Goal: Transaction & Acquisition: Purchase product/service

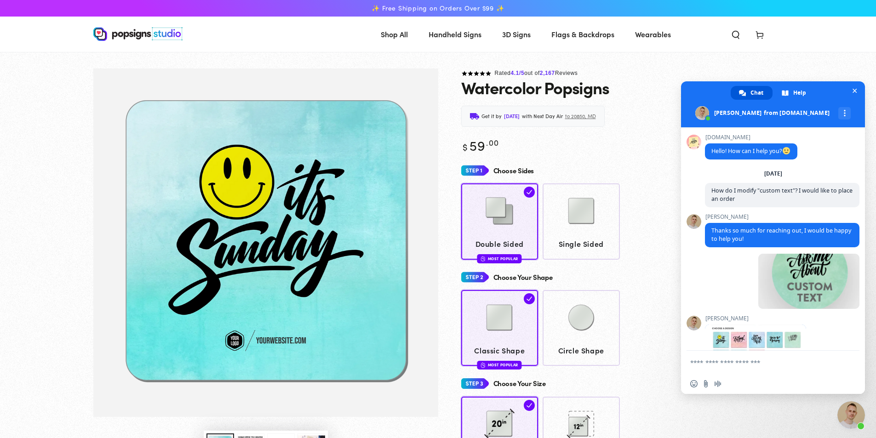
scroll to position [328, 0]
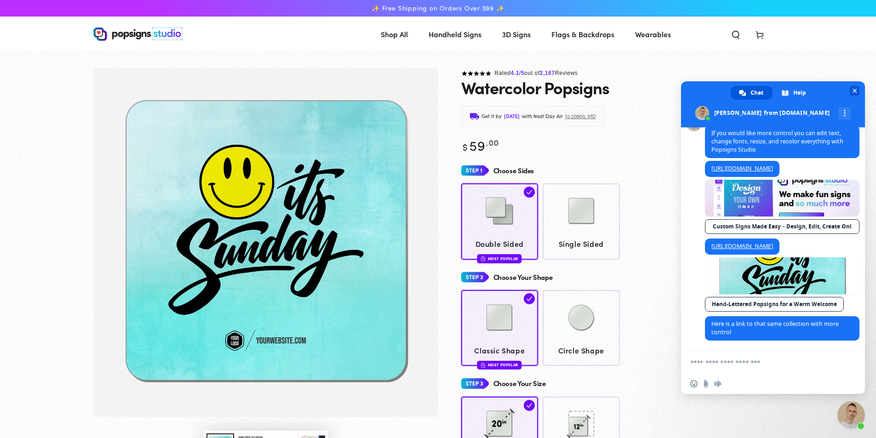
click at [853, 91] on span "Close chat" at bounding box center [854, 91] width 5 height 6
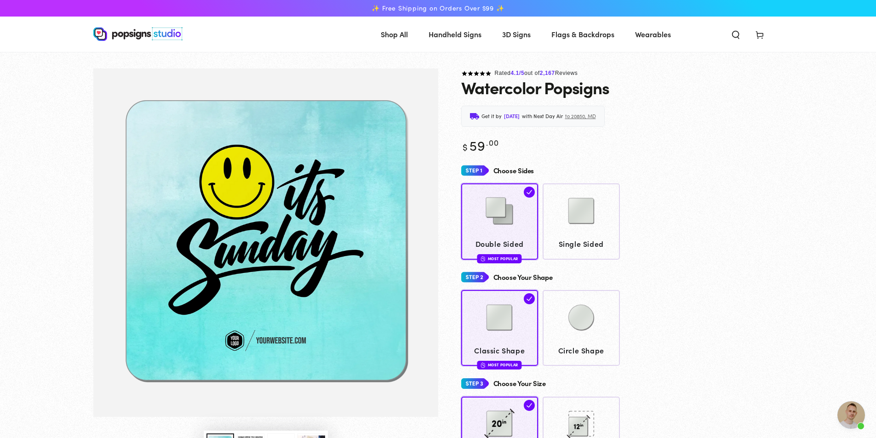
scroll to position [274, 0]
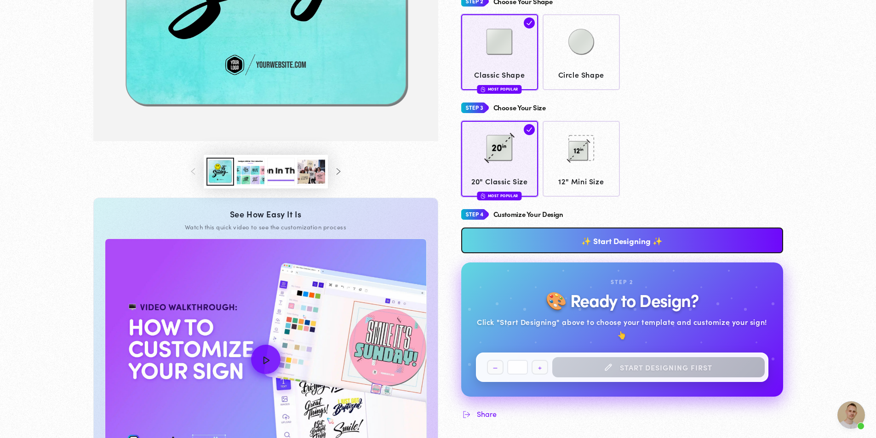
click at [294, 341] on img "How to Customize Your Design" at bounding box center [265, 359] width 321 height 240
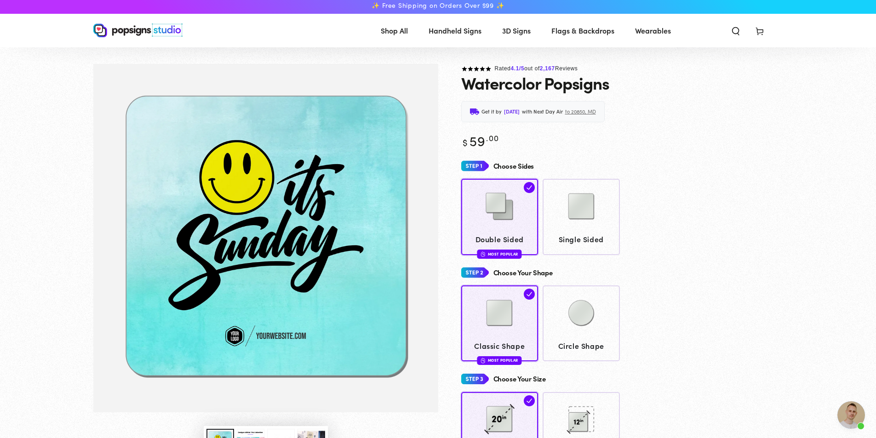
scroll to position [0, 0]
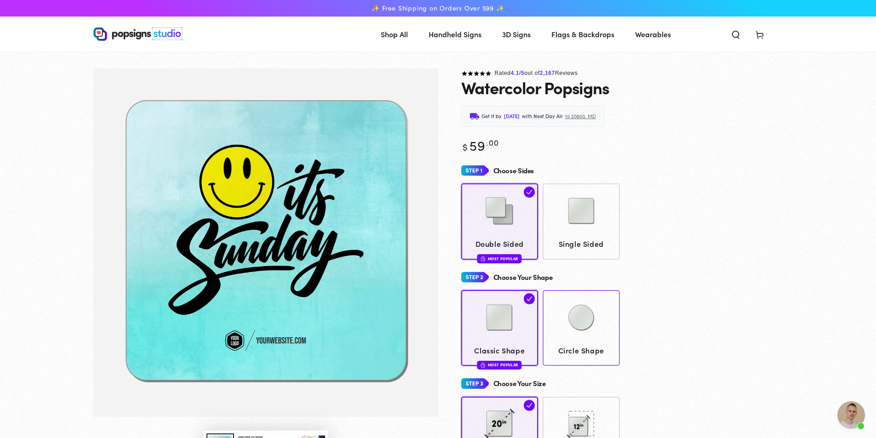
click at [579, 321] on img at bounding box center [581, 318] width 46 height 46
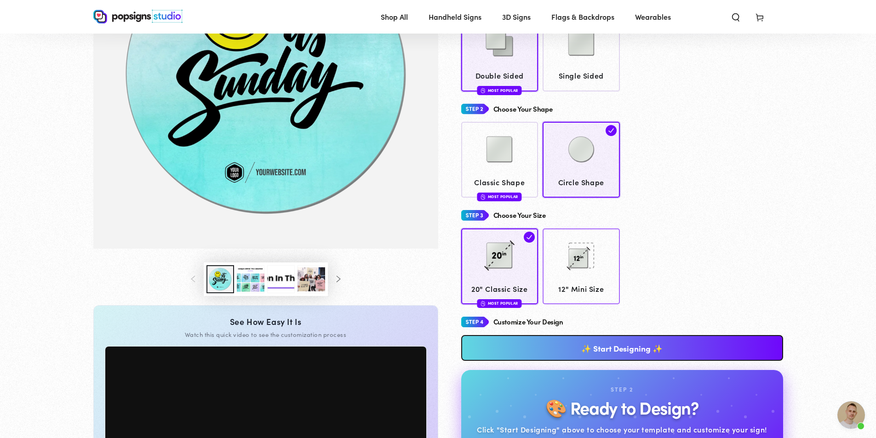
scroll to position [182, 0]
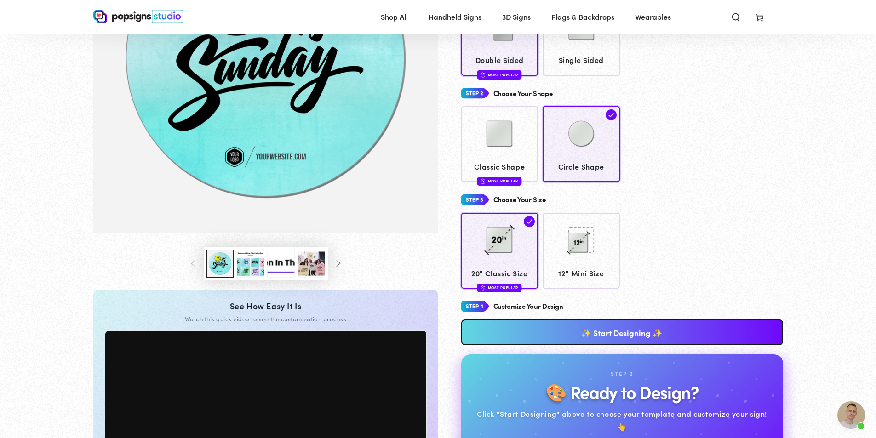
click at [577, 336] on link "✨ Start Designing ✨" at bounding box center [622, 332] width 322 height 26
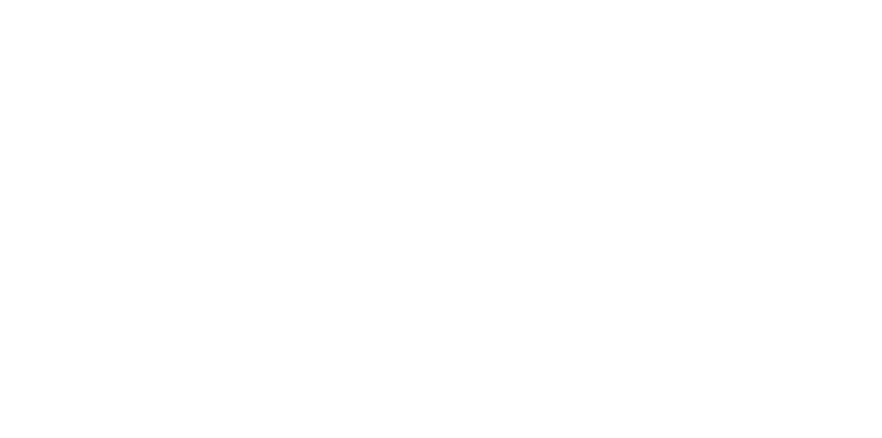
scroll to position [0, 0]
type textarea "An ancient tree with a door leading to a magical world"
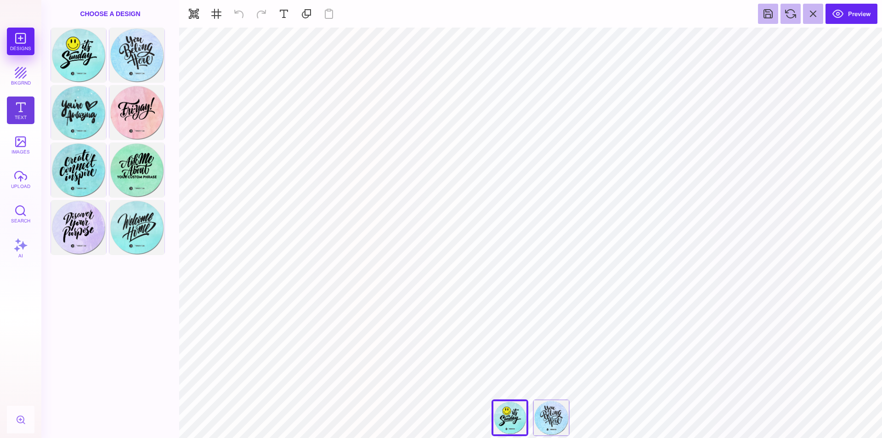
click at [23, 107] on button "Text" at bounding box center [21, 111] width 28 height 28
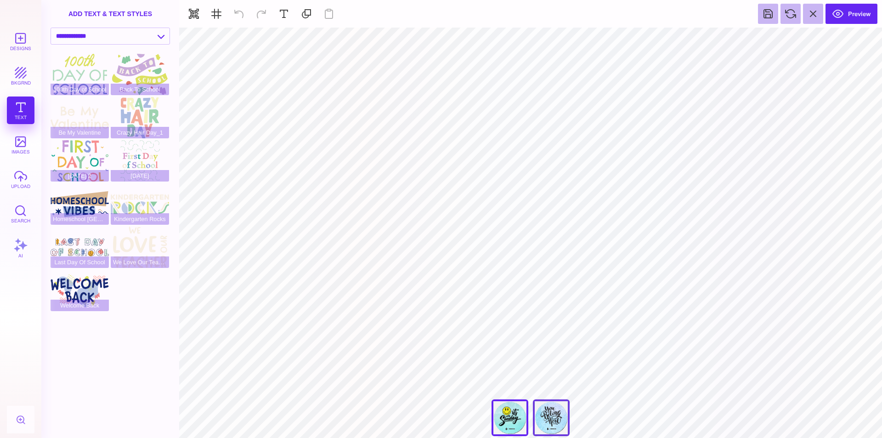
type input "#505050"
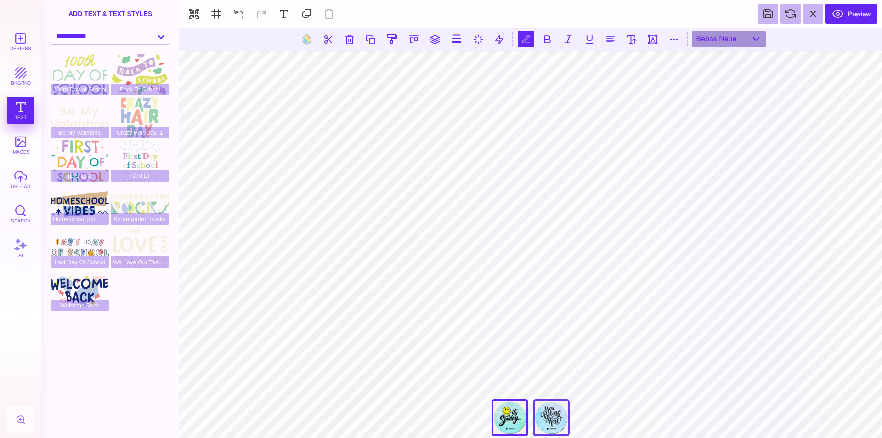
scroll to position [0, 1]
type textarea "**********"
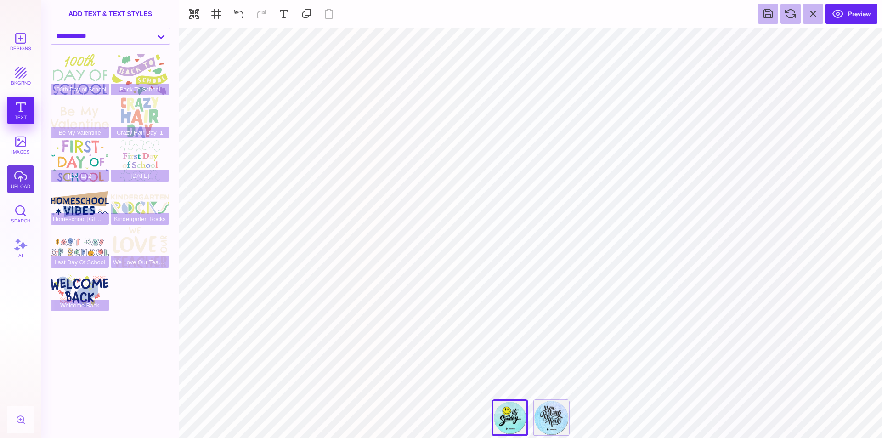
click at [19, 176] on button "upload" at bounding box center [21, 179] width 28 height 28
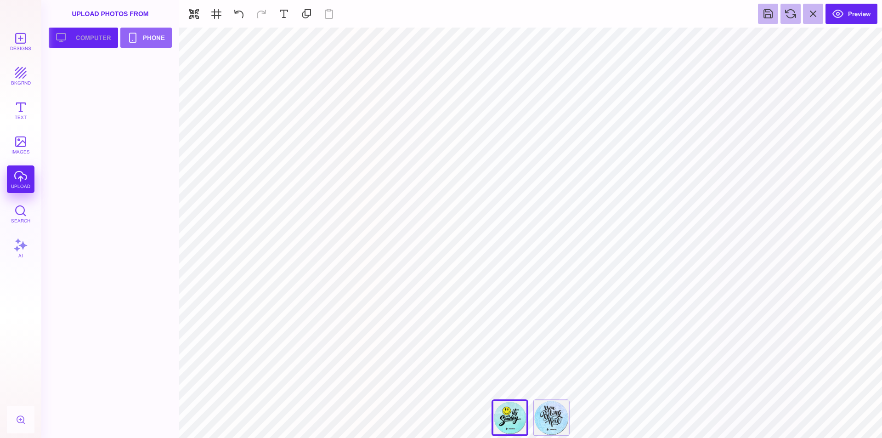
click at [87, 38] on button "Upload your artwork Computer" at bounding box center [83, 38] width 69 height 20
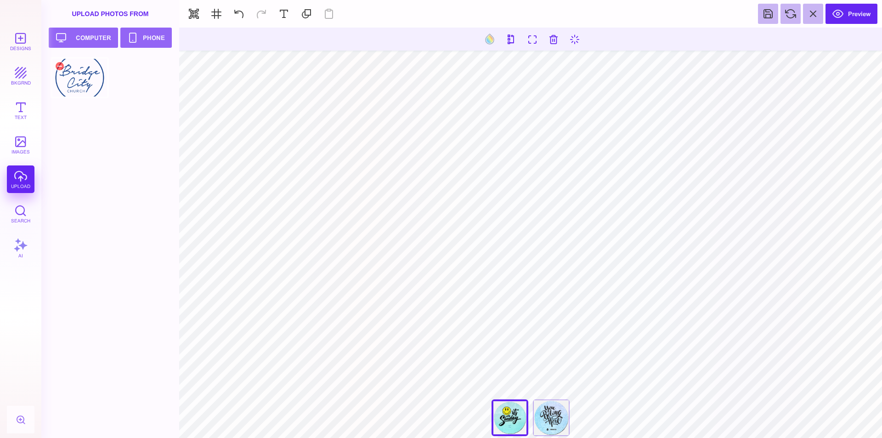
type input "#000000"
click at [27, 184] on div "Designs bkgrnd Text images upload Search AI" at bounding box center [20, 233] width 41 height 410
click at [22, 182] on div "Designs bkgrnd Text images upload Search AI" at bounding box center [20, 233] width 41 height 410
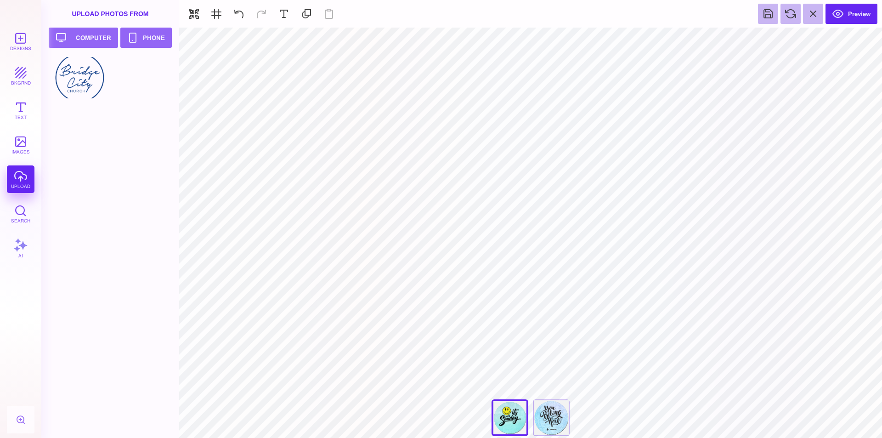
click at [16, 182] on div "Designs bkgrnd Text images upload Search AI" at bounding box center [20, 233] width 41 height 410
click at [91, 30] on button "Upload your artwork Computer" at bounding box center [83, 38] width 69 height 20
click at [563, 422] on div "You Belong Here" at bounding box center [551, 417] width 37 height 37
click at [19, 40] on button "Designs" at bounding box center [21, 42] width 28 height 28
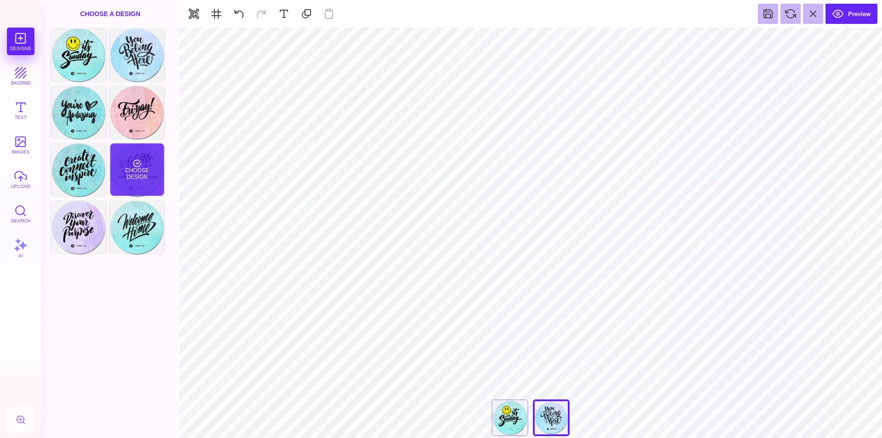
click at [136, 172] on div "Choose Design" at bounding box center [137, 169] width 54 height 52
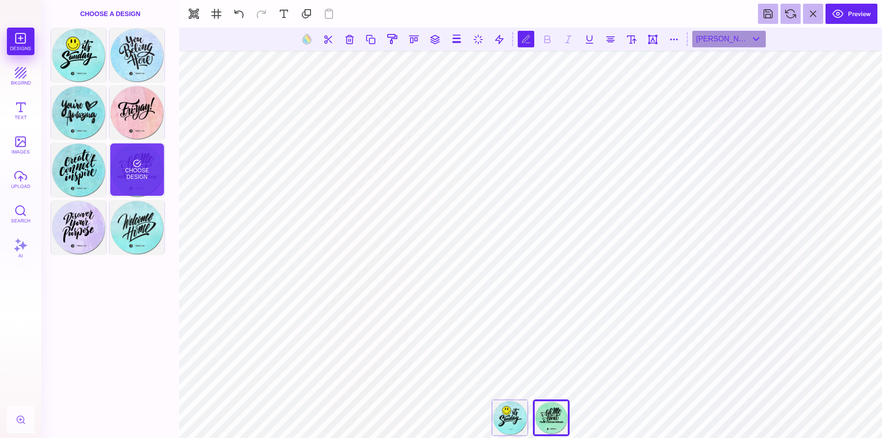
scroll to position [0, 1]
type textarea "*"
type textarea "**********"
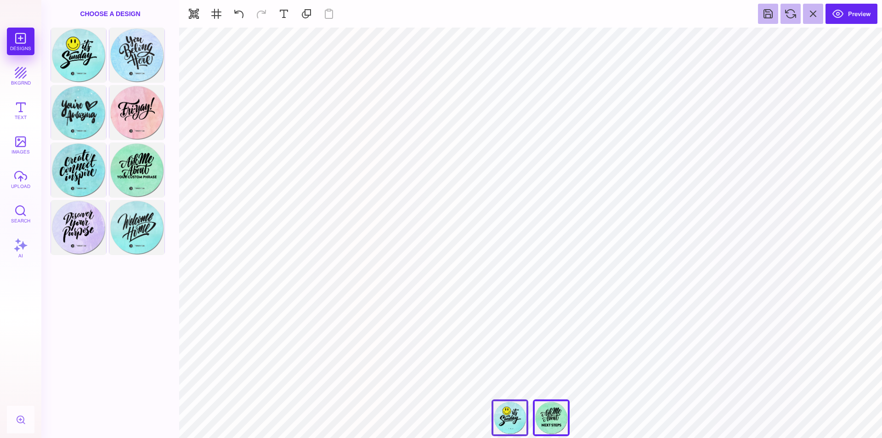
click at [516, 418] on div "Smile Its [DATE]" at bounding box center [510, 417] width 37 height 37
click at [552, 416] on div "Ask Me About" at bounding box center [551, 417] width 37 height 37
click at [854, 13] on button "Preview" at bounding box center [852, 14] width 52 height 20
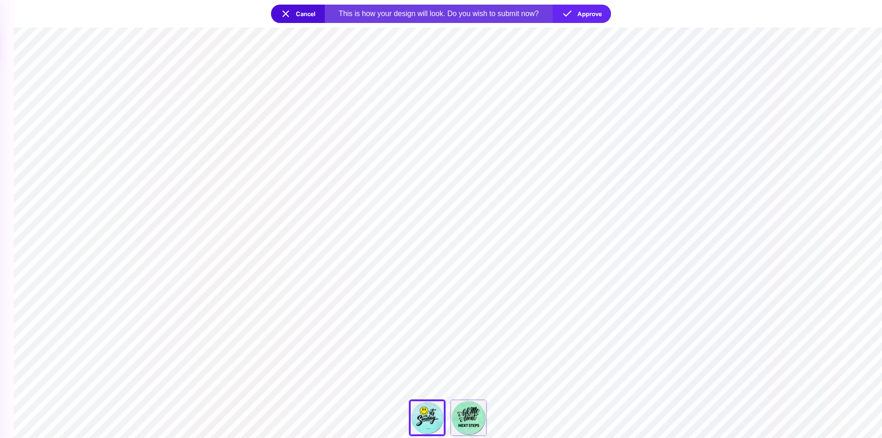
click at [465, 339] on section "**********" at bounding box center [448, 233] width 869 height 410
click at [291, 17] on button "Cancel" at bounding box center [298, 14] width 54 height 18
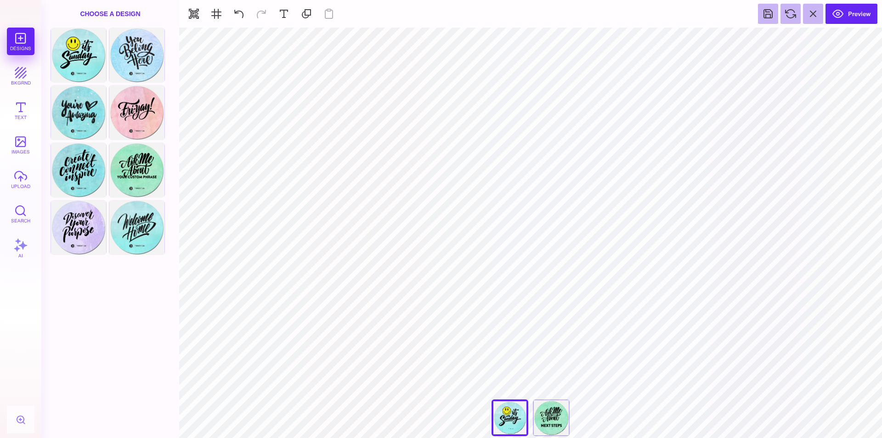
type input "#000000"
click at [853, 15] on button "Preview" at bounding box center [852, 14] width 52 height 20
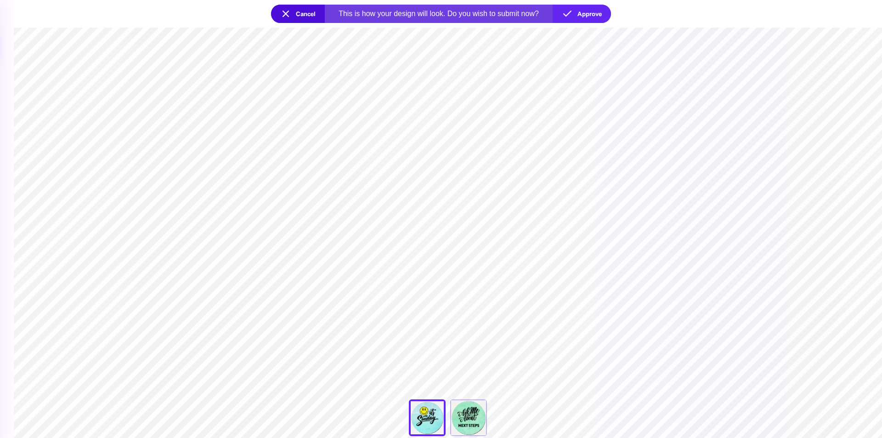
click at [470, 418] on div "Ask Me About" at bounding box center [468, 417] width 37 height 37
click at [593, 18] on button "Approve" at bounding box center [582, 14] width 58 height 18
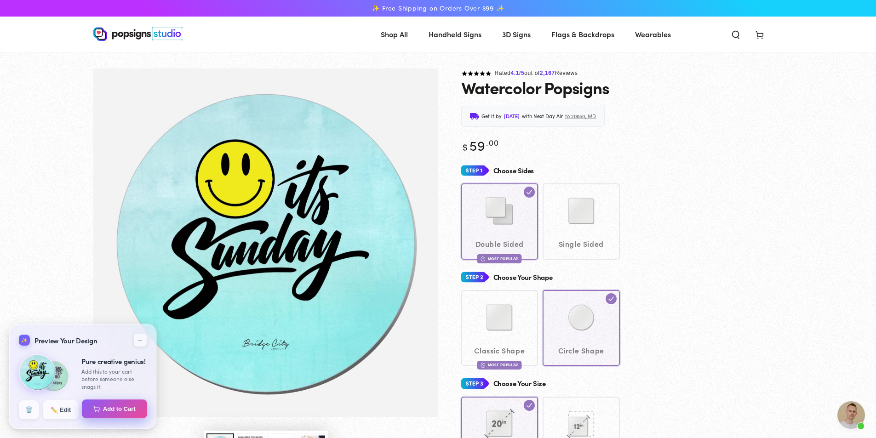
click at [126, 406] on button "Add to Cart" at bounding box center [115, 408] width 66 height 19
select select "**********"
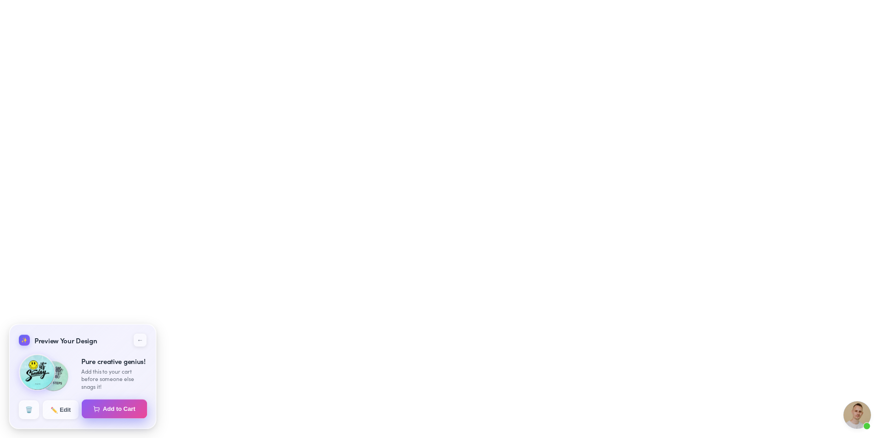
select select "**********"
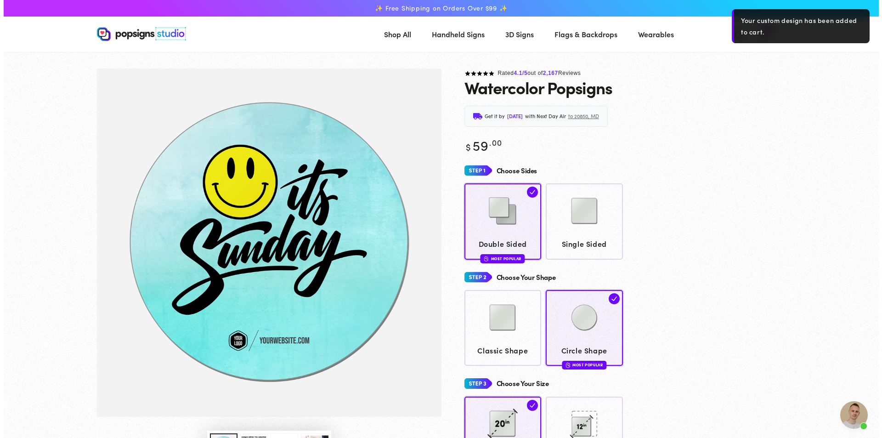
scroll to position [328, 0]
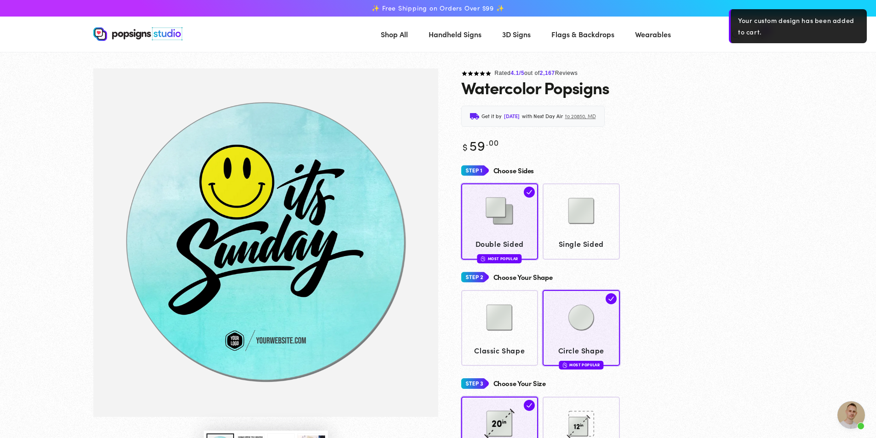
click at [779, 105] on div "Rated 4.1 /5 out of 2,167 Reviews Watercolor Popsigns Get it by Tuesday, Sep 2 …" at bounding box center [610, 381] width 345 height 626
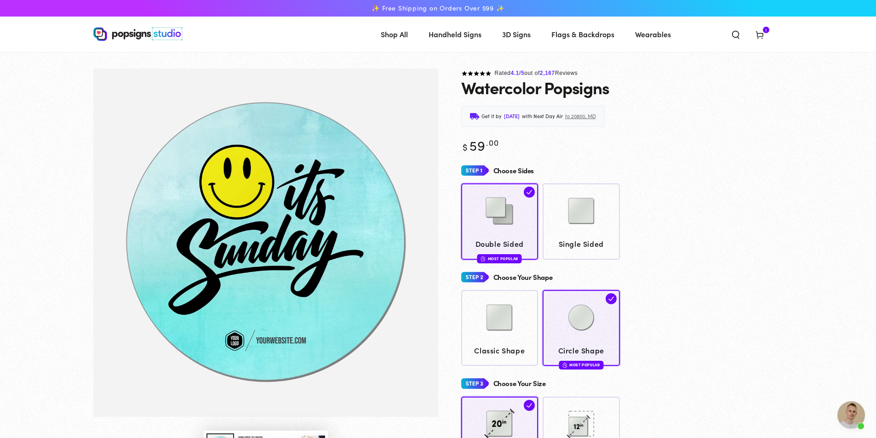
click at [762, 31] on icon at bounding box center [759, 34] width 9 height 9
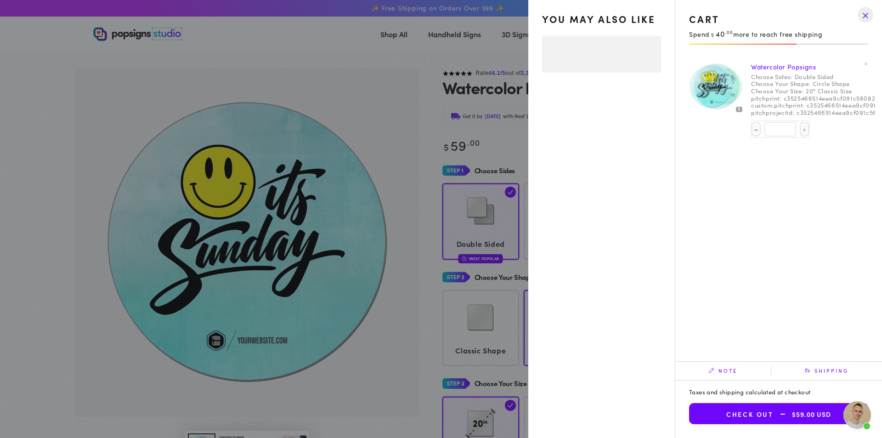
select select "**********"
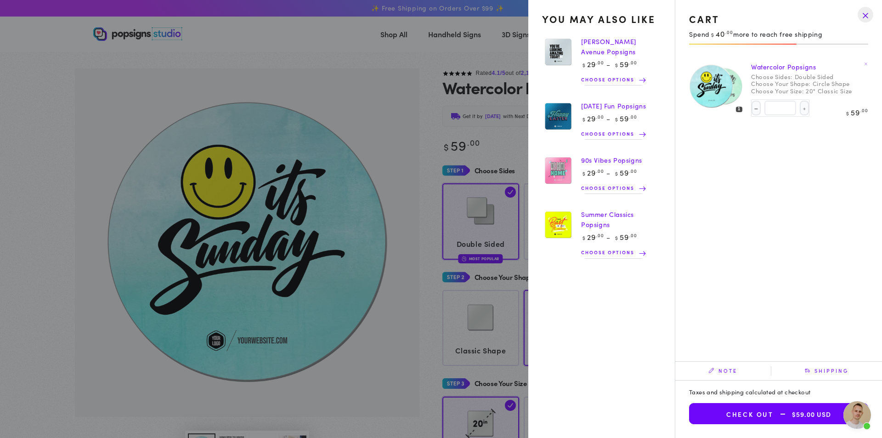
click at [567, 227] on img at bounding box center [558, 225] width 32 height 33
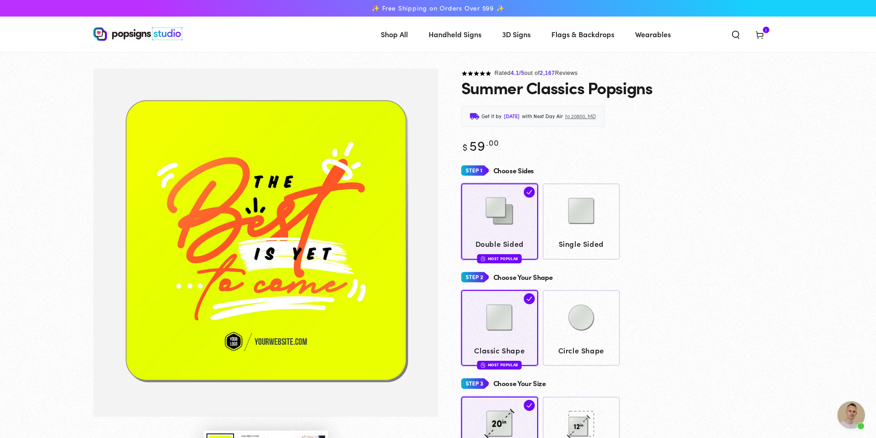
scroll to position [328, 0]
click at [288, 336] on img "Gallery Viewer" at bounding box center [265, 242] width 345 height 348
click at [766, 35] on span "Cart 1 1 item" at bounding box center [759, 34] width 24 height 20
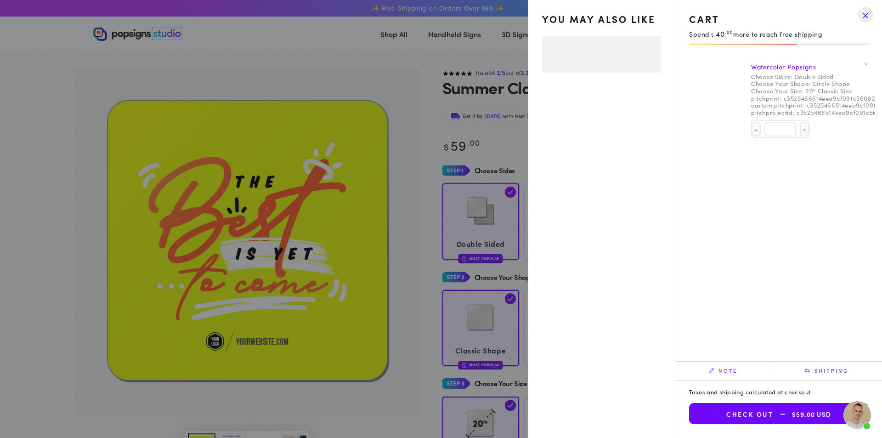
select select "**********"
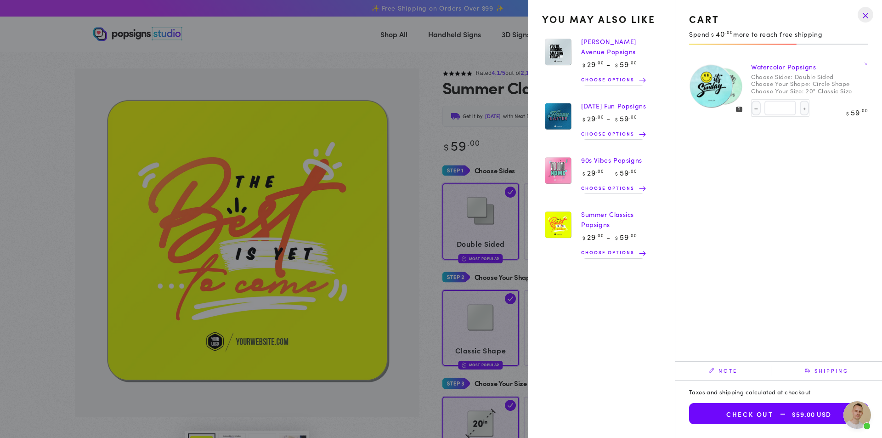
click at [788, 407] on button "Check out $59.00 USD" at bounding box center [778, 413] width 179 height 21
